Goal: Task Accomplishment & Management: Complete application form

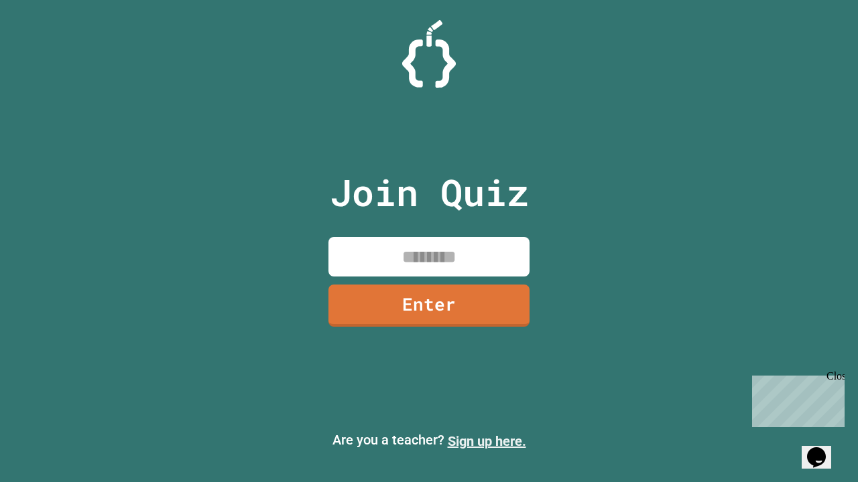
click at [486, 442] on link "Sign up here." at bounding box center [487, 442] width 78 height 16
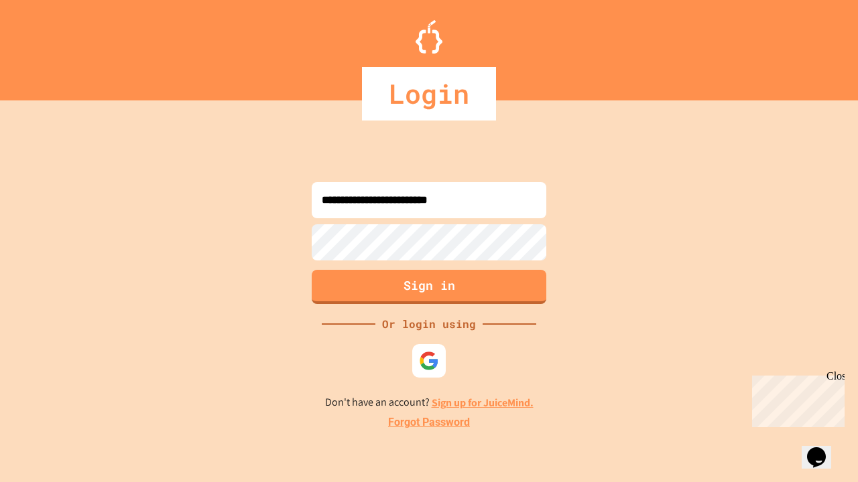
type input "**********"
